Goal: Navigation & Orientation: Find specific page/section

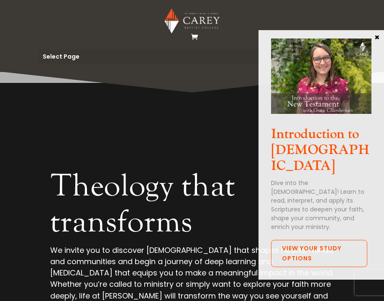
click at [375, 38] on button "×" at bounding box center [376, 37] width 8 height 8
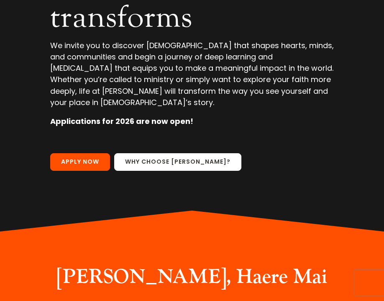
scroll to position [42, 0]
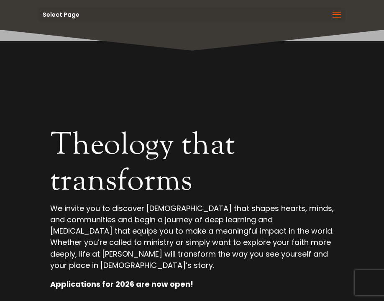
click at [337, 15] on span at bounding box center [336, 19] width 13 height 23
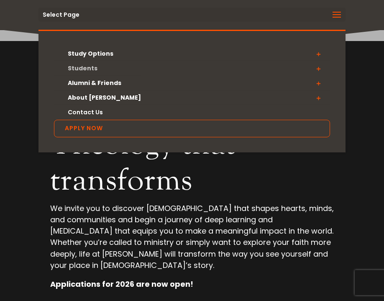
click at [89, 65] on link "Students" at bounding box center [192, 68] width 276 height 15
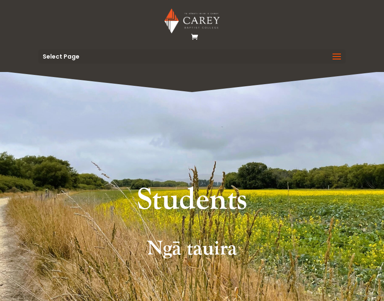
click at [339, 55] on span at bounding box center [336, 61] width 13 height 23
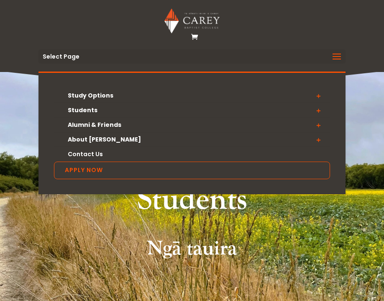
click at [97, 34] on div "Study Options Certificate in Christian Leadership (Micro-credential) Intermissi…" at bounding box center [191, 48] width 307 height 30
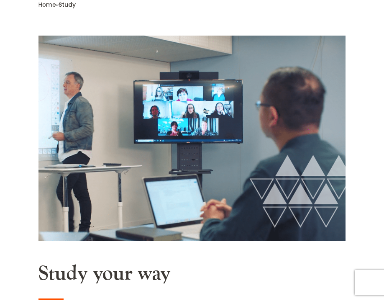
scroll to position [164, 0]
